Goal: Find specific fact: Find specific fact

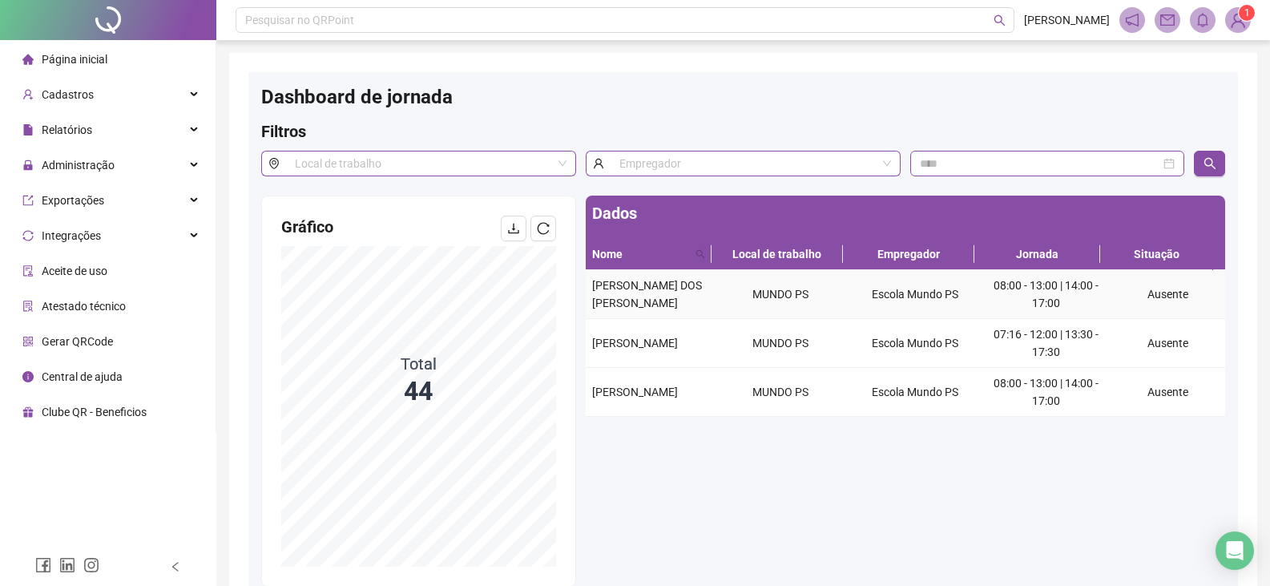
drag, startPoint x: 691, startPoint y: 312, endPoint x: 653, endPoint y: 300, distance: 39.5
click at [595, 290] on td "[PERSON_NAME] DOS [PERSON_NAME]" at bounding box center [650, 294] width 128 height 49
click at [699, 306] on div "[PERSON_NAME] DOS [PERSON_NAME]" at bounding box center [649, 293] width 115 height 35
drag, startPoint x: 704, startPoint y: 309, endPoint x: 594, endPoint y: 287, distance: 112.8
click at [594, 287] on div "[PERSON_NAME] DOS [PERSON_NAME]" at bounding box center [649, 293] width 115 height 35
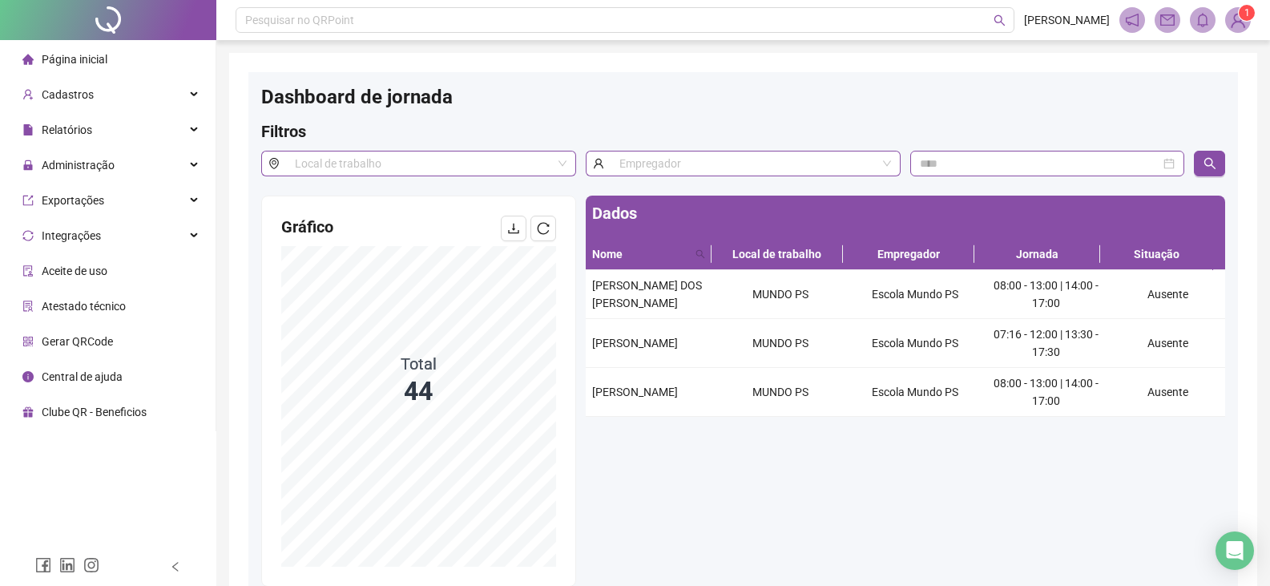
copy span "[PERSON_NAME] DOS [PERSON_NAME]"
drag, startPoint x: 651, startPoint y: 352, endPoint x: 590, endPoint y: 332, distance: 64.1
click at [590, 332] on td "[PERSON_NAME]" at bounding box center [650, 343] width 128 height 49
copy span "[PERSON_NAME]"
click at [94, 64] on span "Página inicial" at bounding box center [75, 59] width 66 height 13
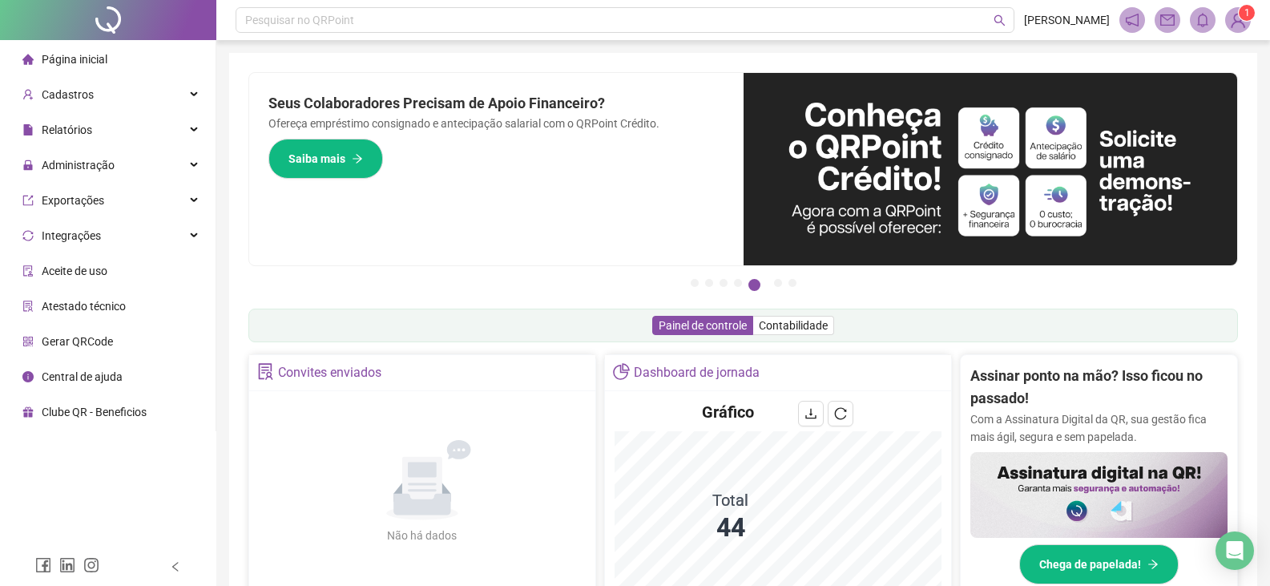
click at [117, 63] on li "Página inicial" at bounding box center [107, 59] width 209 height 32
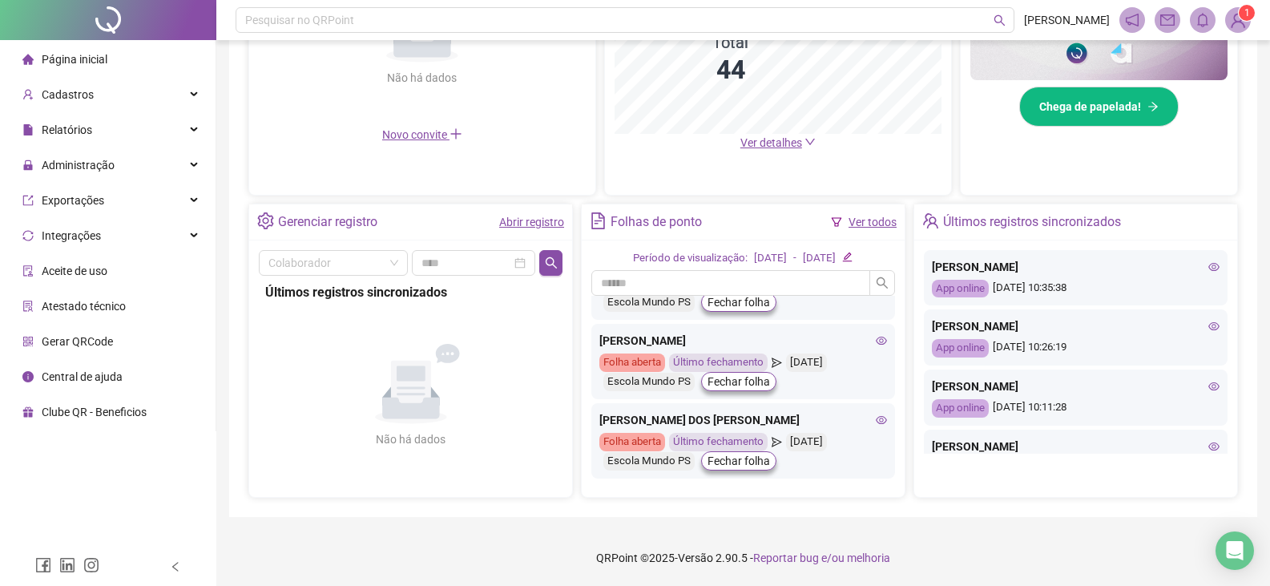
scroll to position [160, 0]
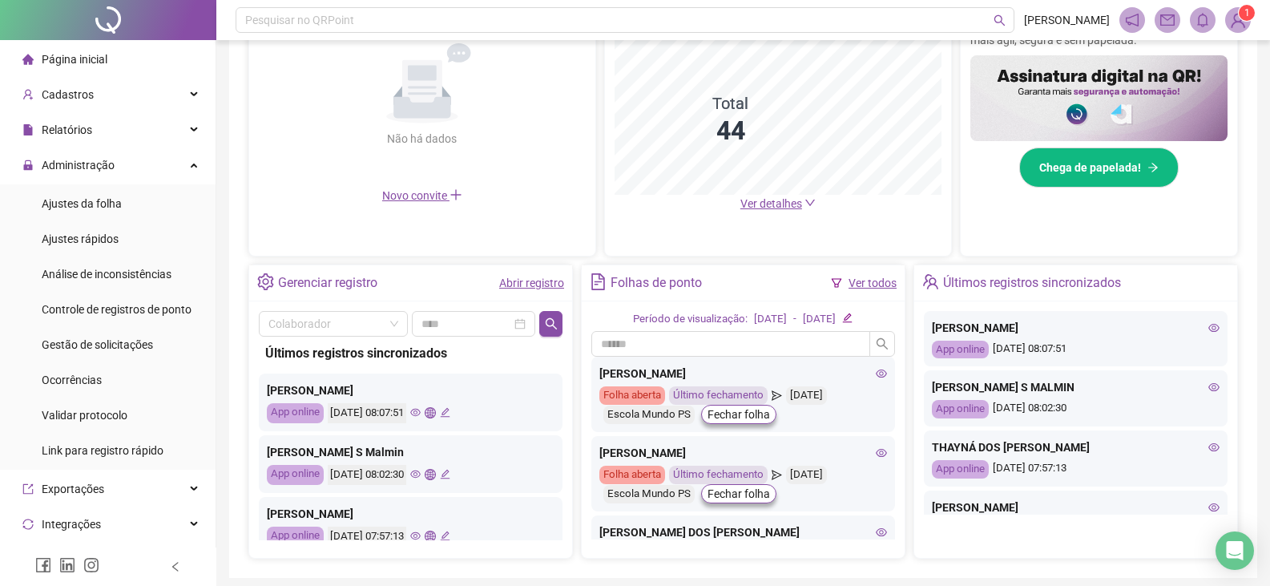
scroll to position [397, 0]
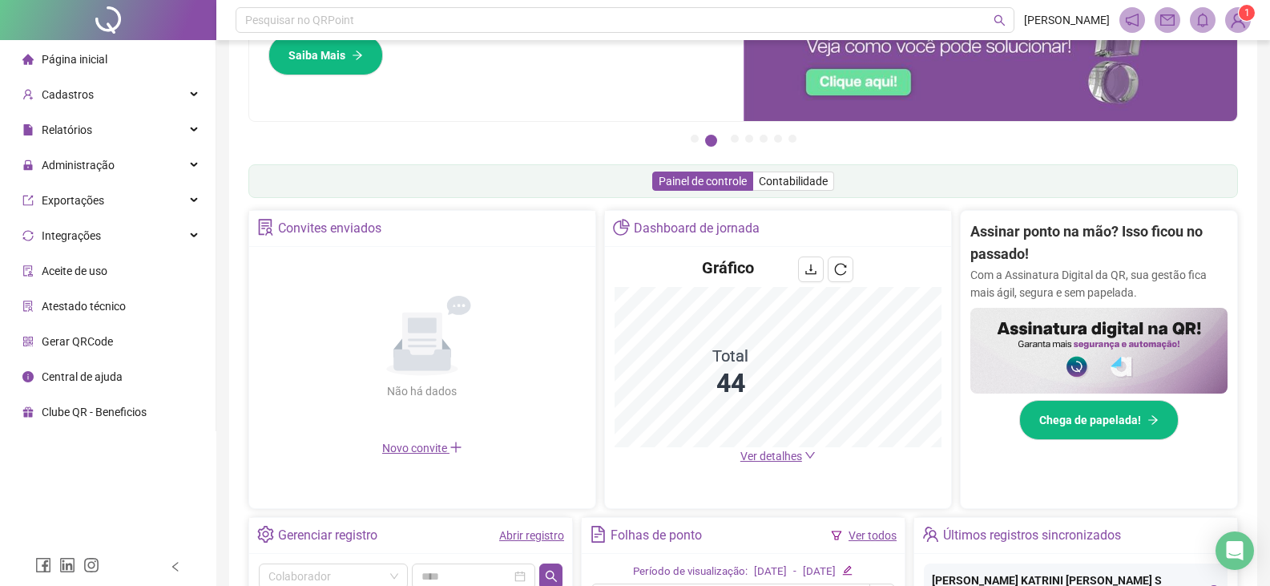
scroll to position [137, 0]
